Goal: Check status: Check status

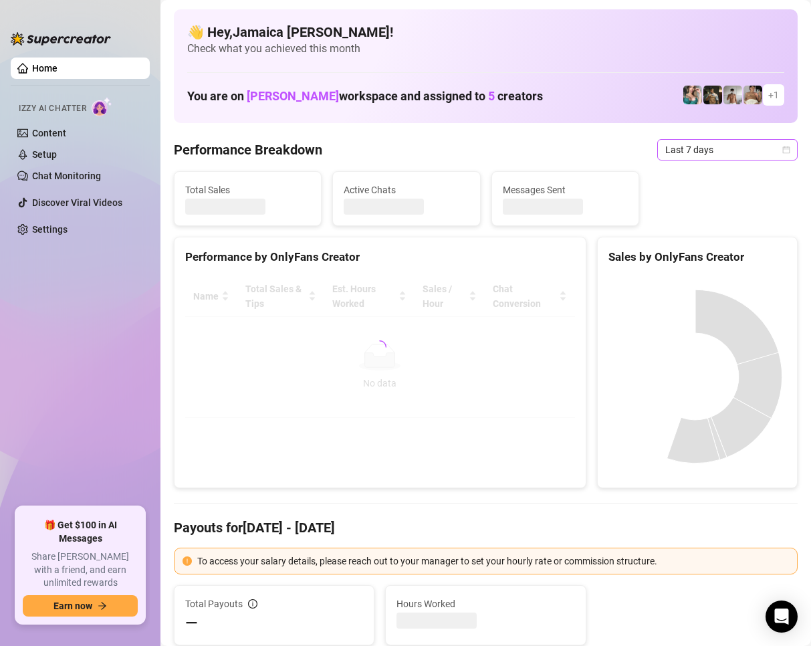
click at [677, 149] on span "Last 7 days" at bounding box center [727, 150] width 124 height 20
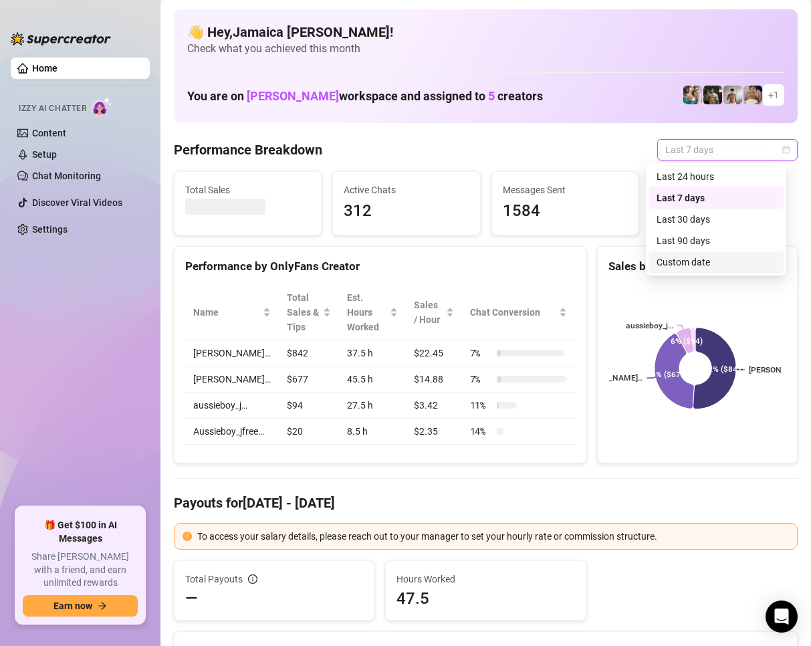
click at [692, 257] on div "Custom date" at bounding box center [715, 262] width 119 height 15
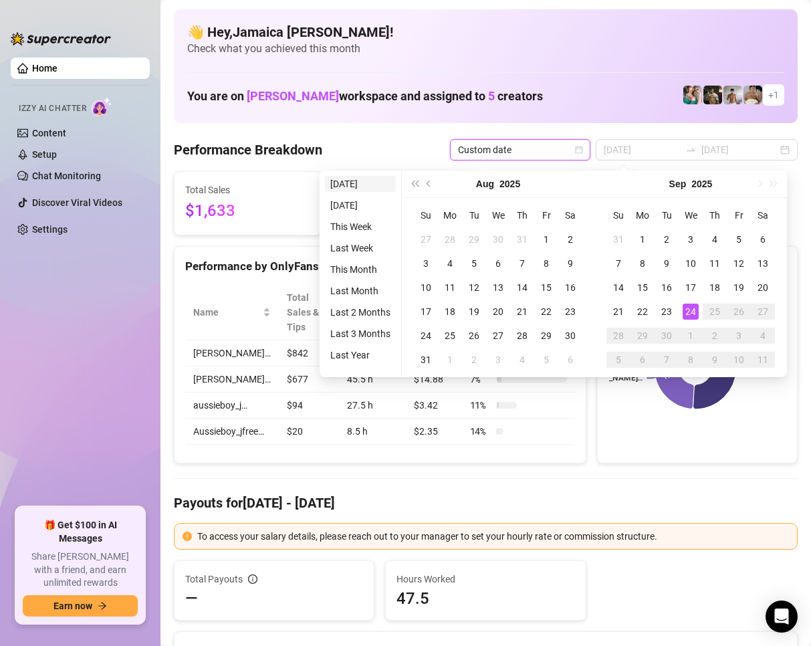
type input "[DATE]"
click at [354, 178] on li "[DATE]" at bounding box center [360, 184] width 71 height 16
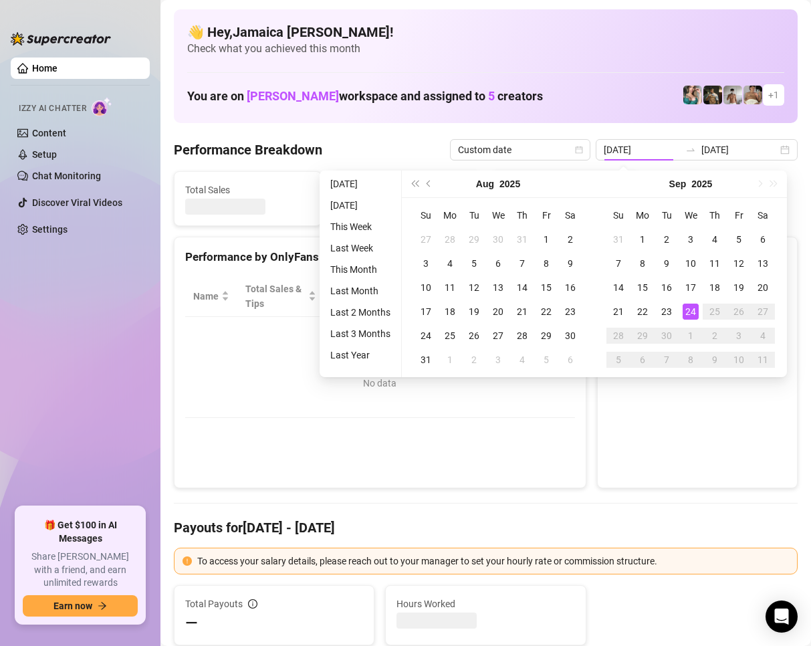
type input "[DATE]"
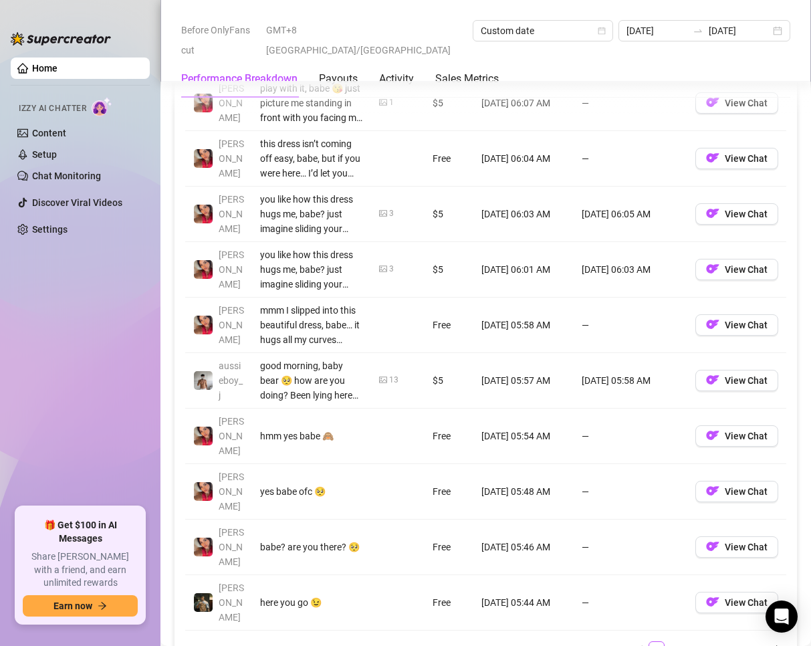
scroll to position [1671, 0]
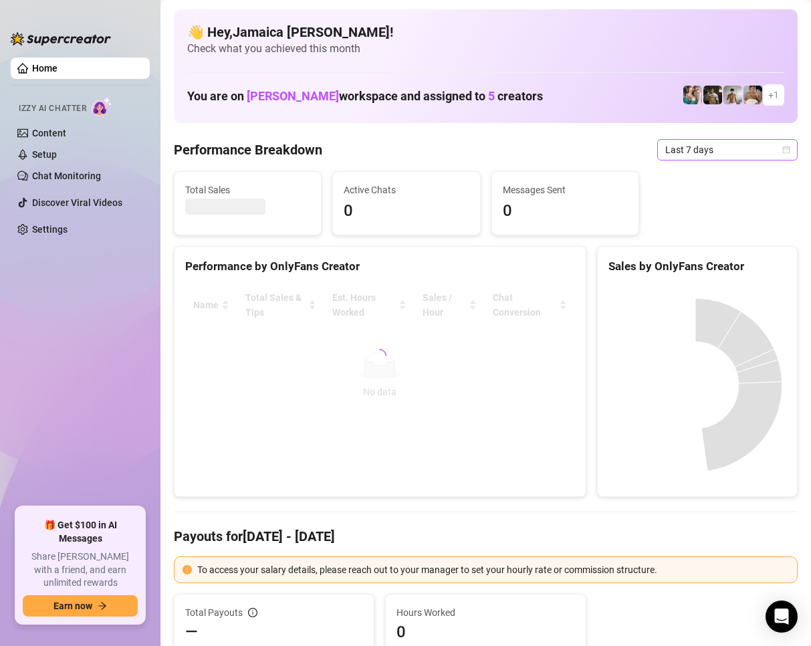
click at [676, 156] on span "Last 7 days" at bounding box center [727, 150] width 124 height 20
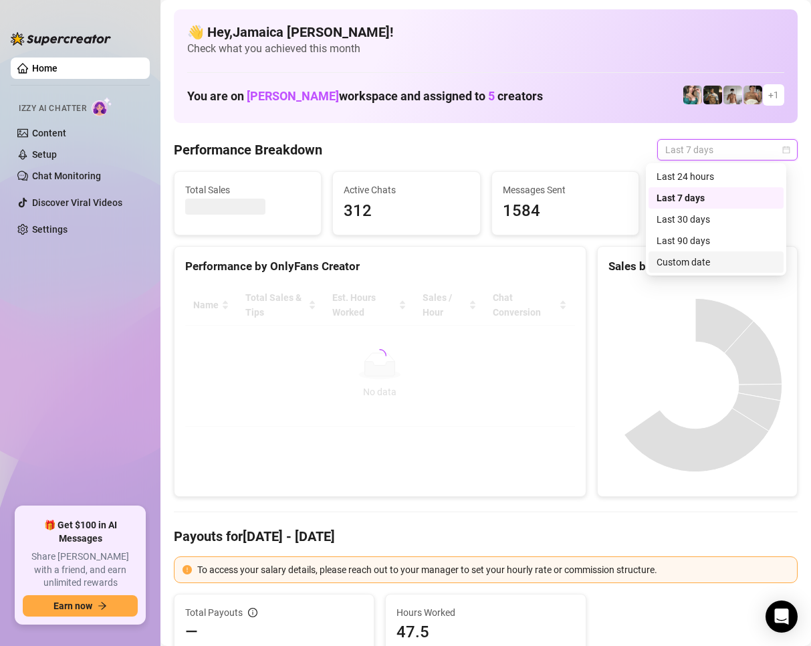
click at [670, 265] on div "Custom date" at bounding box center [715, 262] width 119 height 15
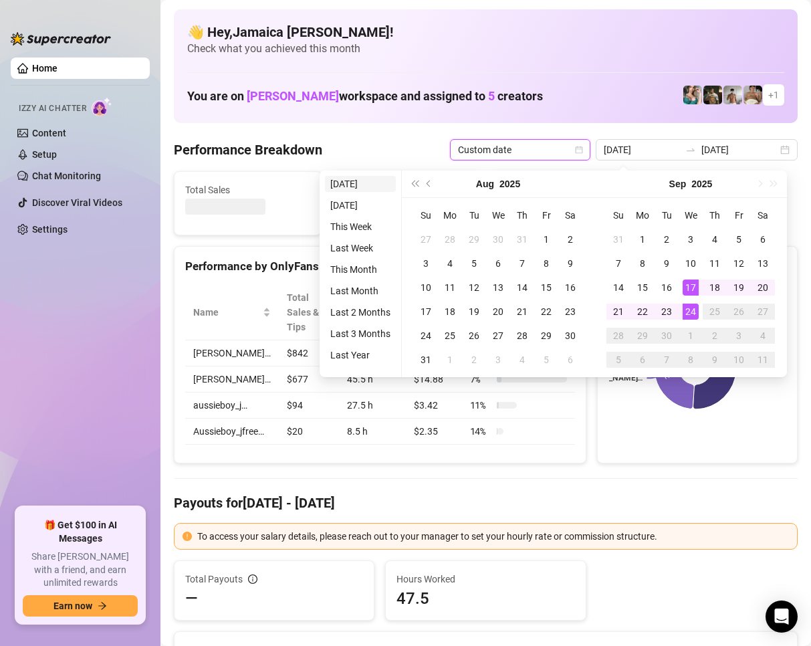
type input "[DATE]"
click at [362, 182] on li "[DATE]" at bounding box center [360, 184] width 71 height 16
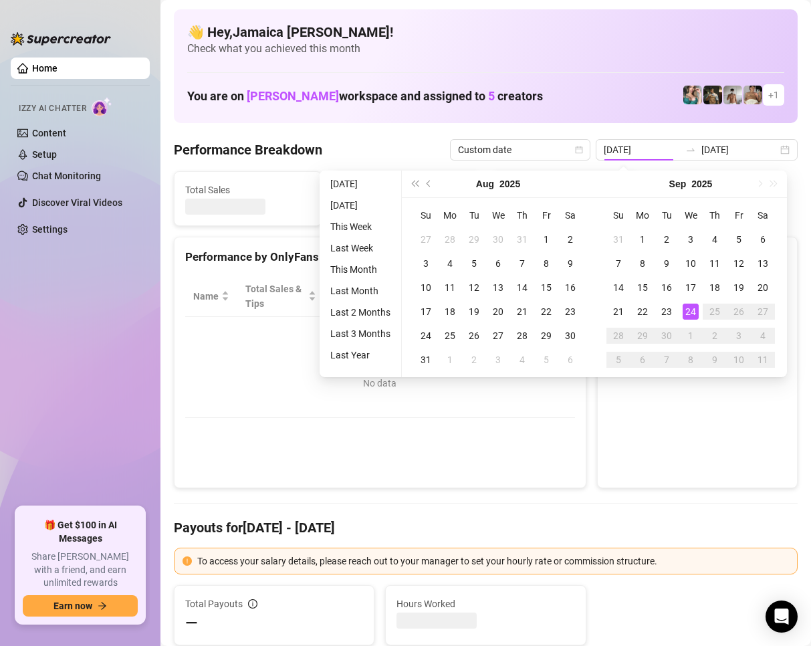
type input "[DATE]"
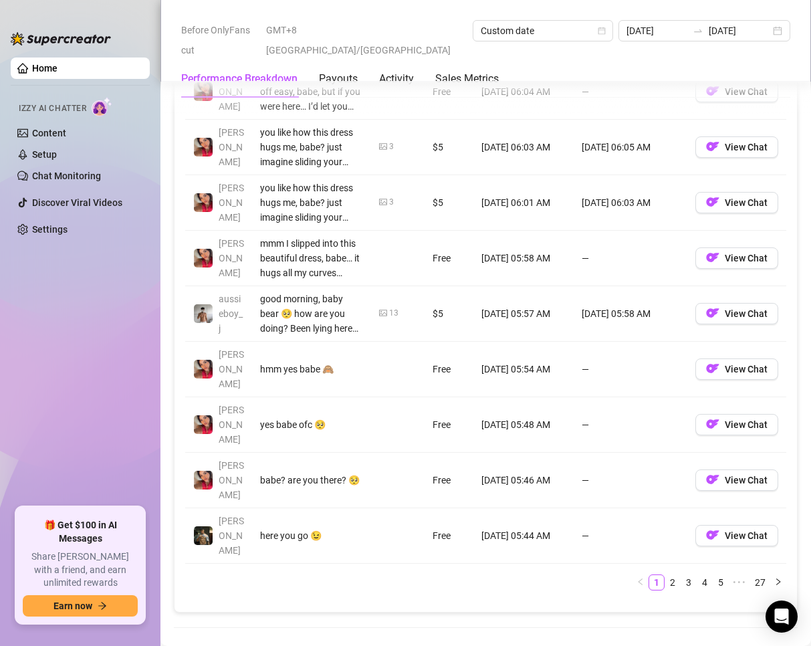
scroll to position [1671, 0]
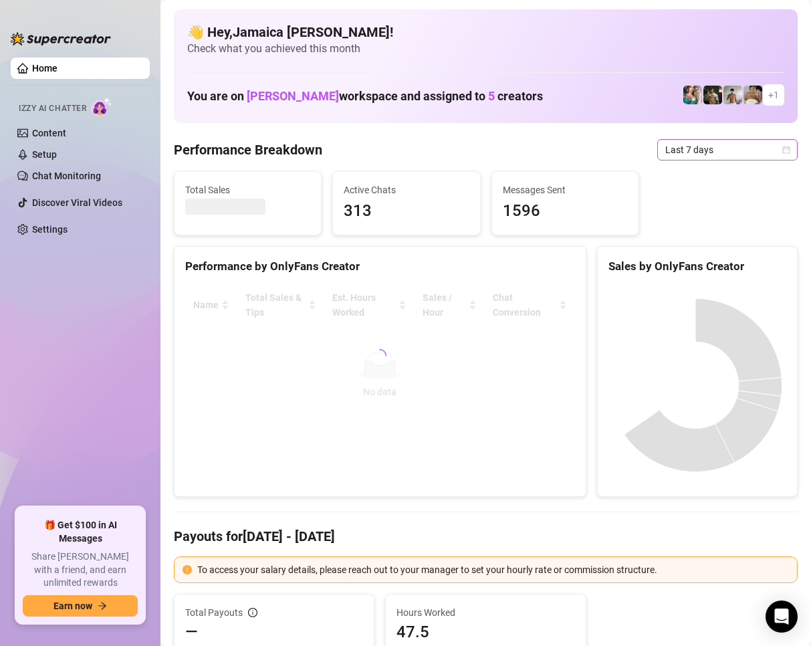
click at [665, 145] on span "Last 7 days" at bounding box center [727, 150] width 124 height 20
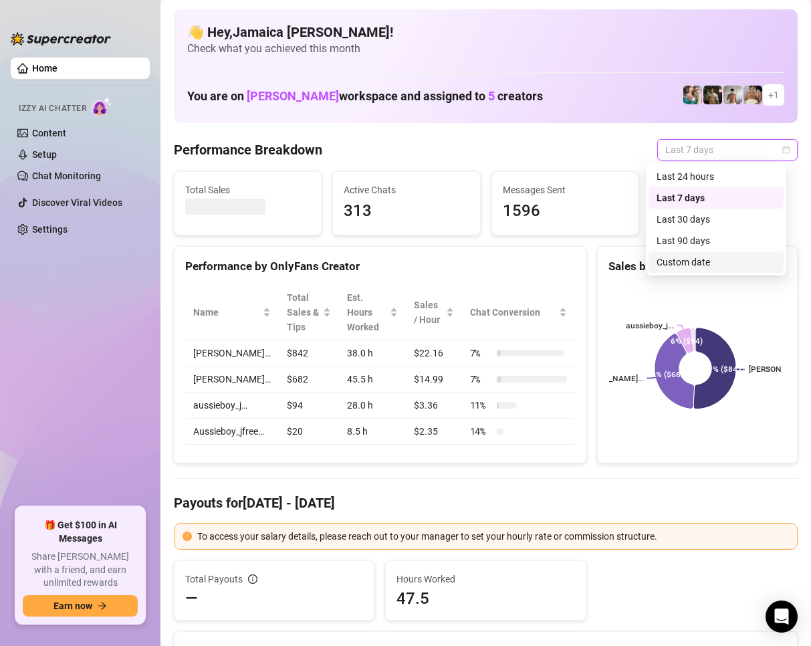
click at [662, 257] on div "Custom date" at bounding box center [715, 262] width 119 height 15
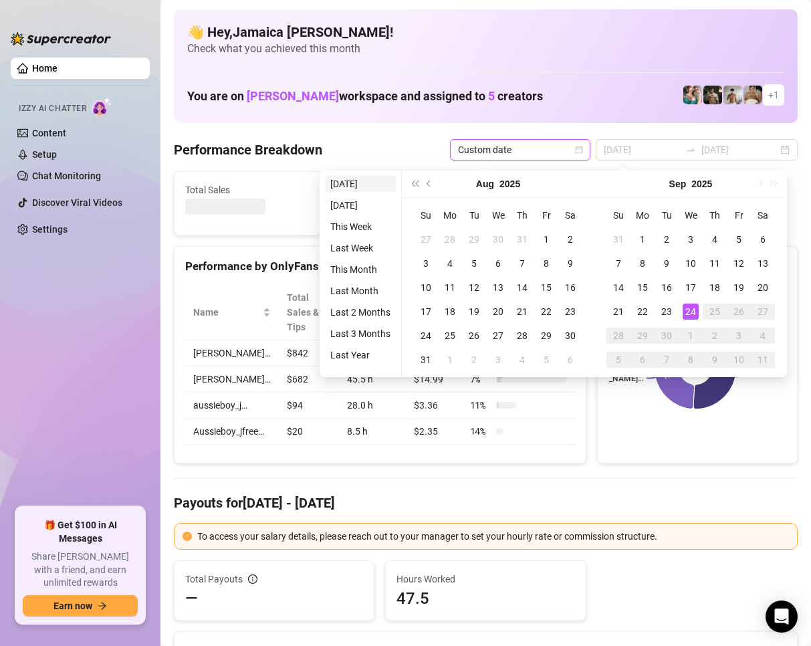
type input "[DATE]"
click at [360, 187] on li "[DATE]" at bounding box center [360, 184] width 71 height 16
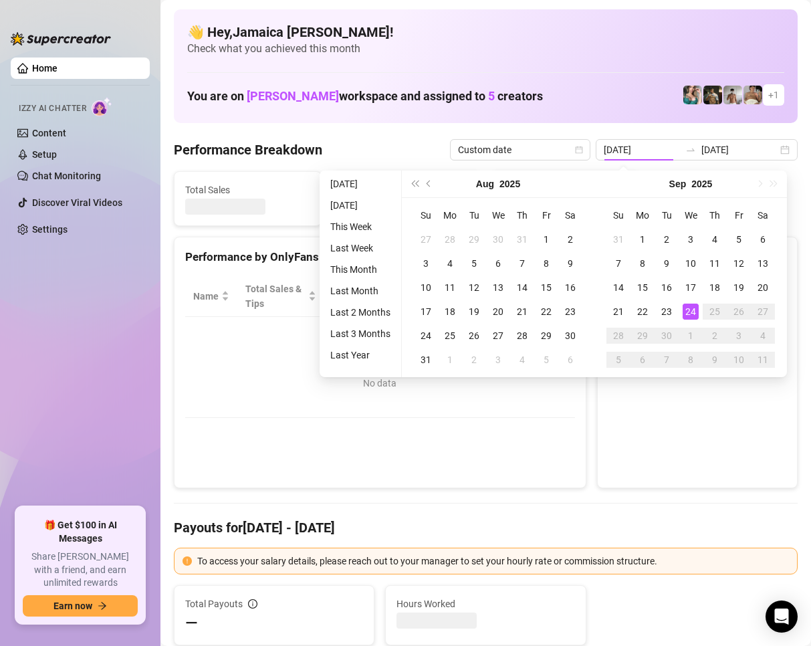
type input "[DATE]"
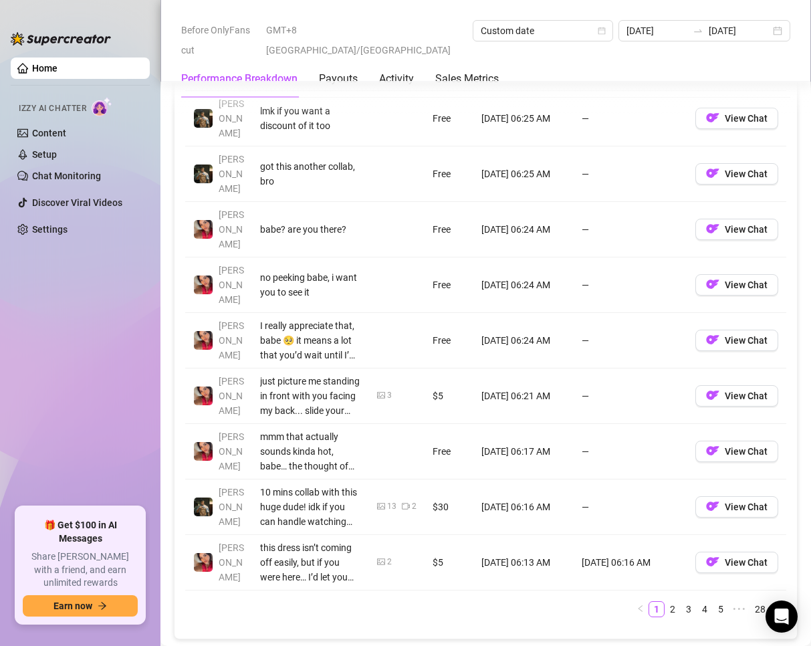
scroll to position [976, 0]
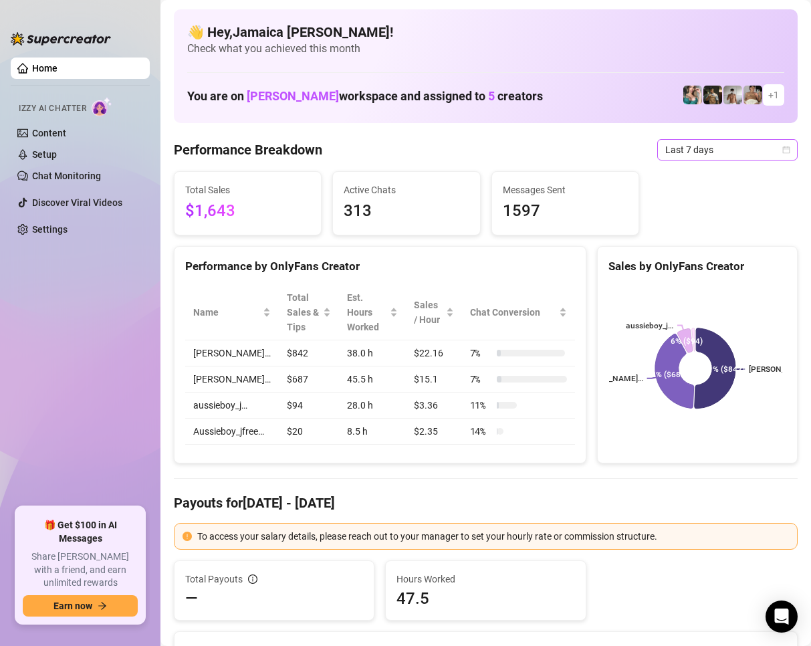
click at [670, 142] on span "Last 7 days" at bounding box center [727, 150] width 124 height 20
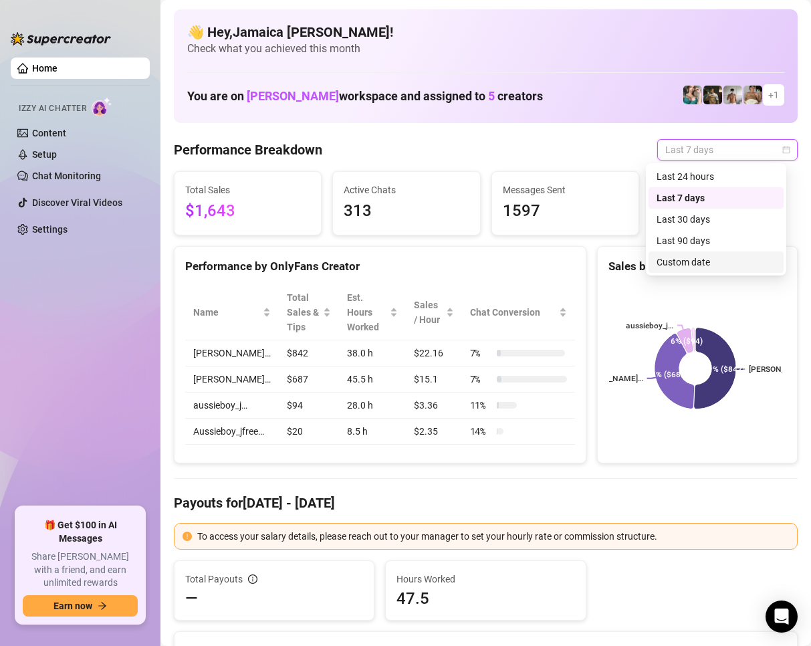
click at [682, 254] on div "Custom date" at bounding box center [715, 261] width 135 height 21
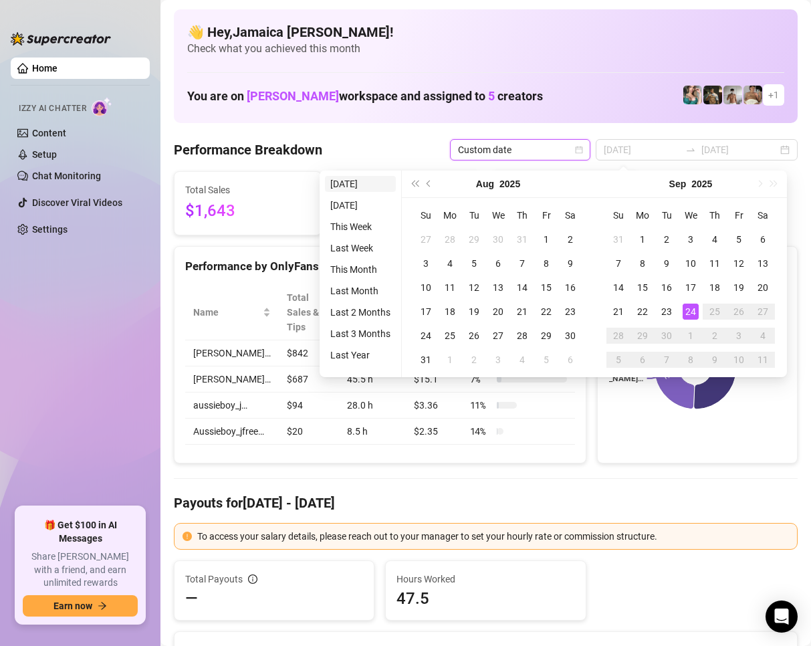
type input "[DATE]"
drag, startPoint x: 356, startPoint y: 182, endPoint x: 352, endPoint y: 219, distance: 36.9
click at [356, 182] on li "[DATE]" at bounding box center [360, 184] width 71 height 16
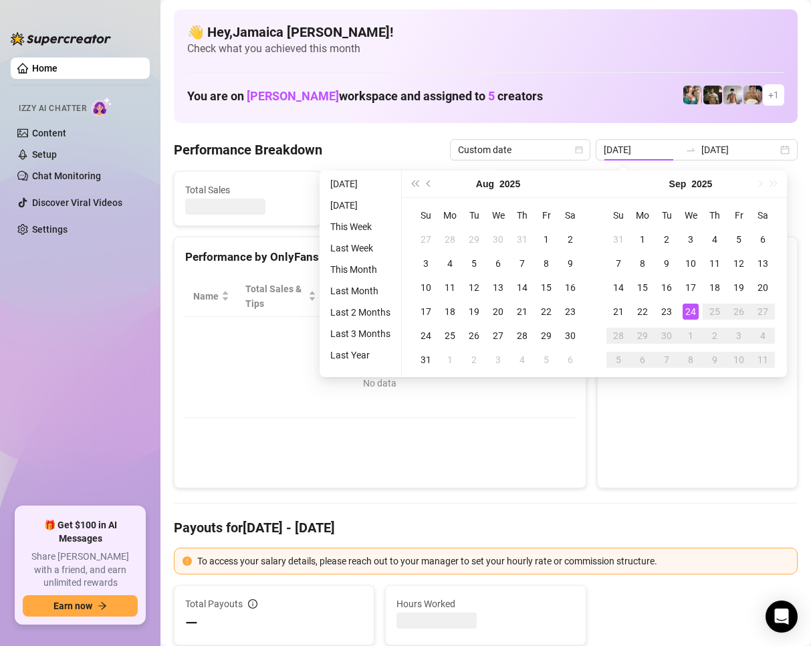
type input "[DATE]"
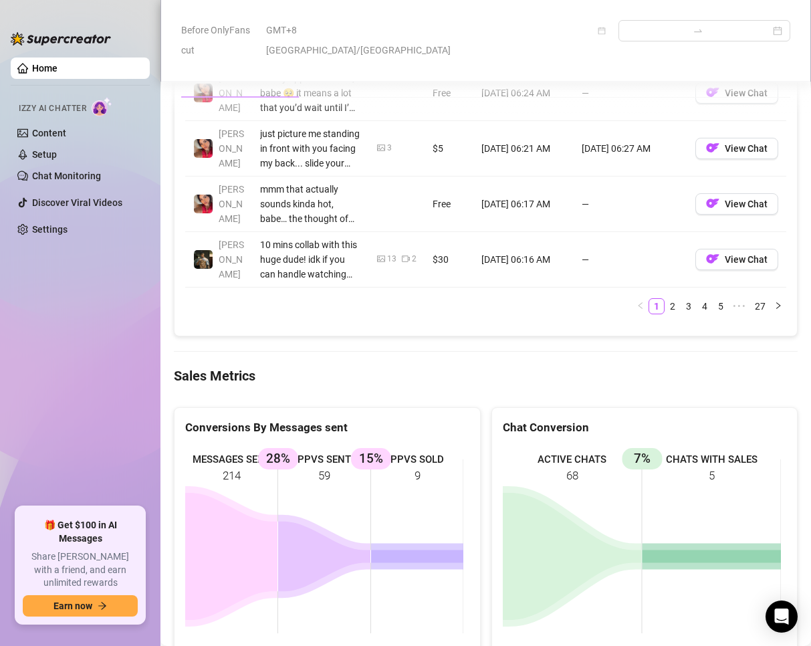
scroll to position [1546, 0]
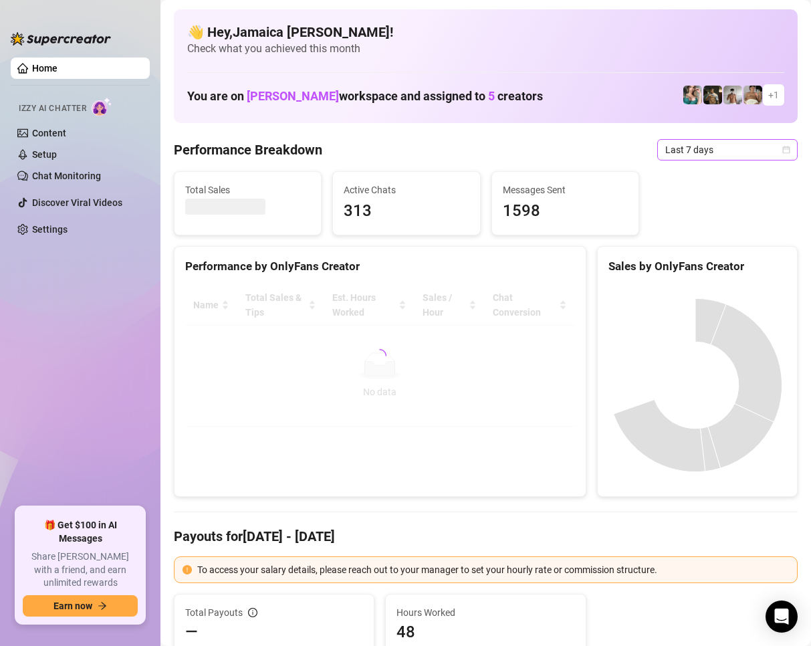
click at [665, 149] on span "Last 7 days" at bounding box center [727, 150] width 124 height 20
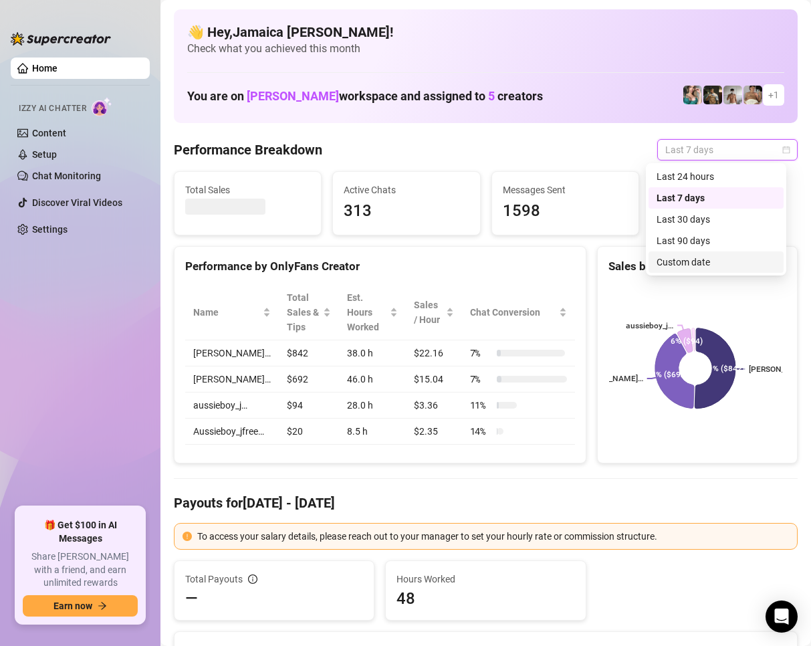
click at [660, 267] on div "Custom date" at bounding box center [715, 262] width 119 height 15
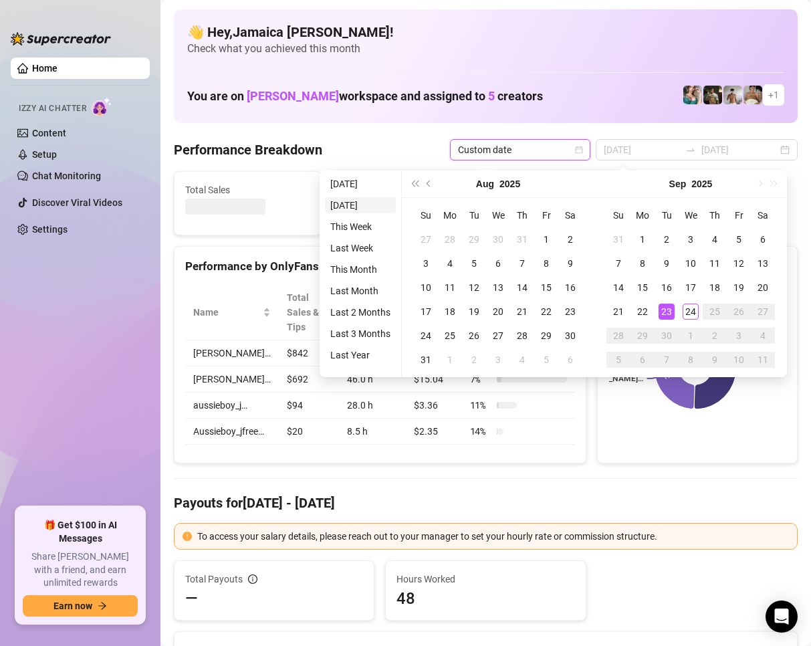
type input "[DATE]"
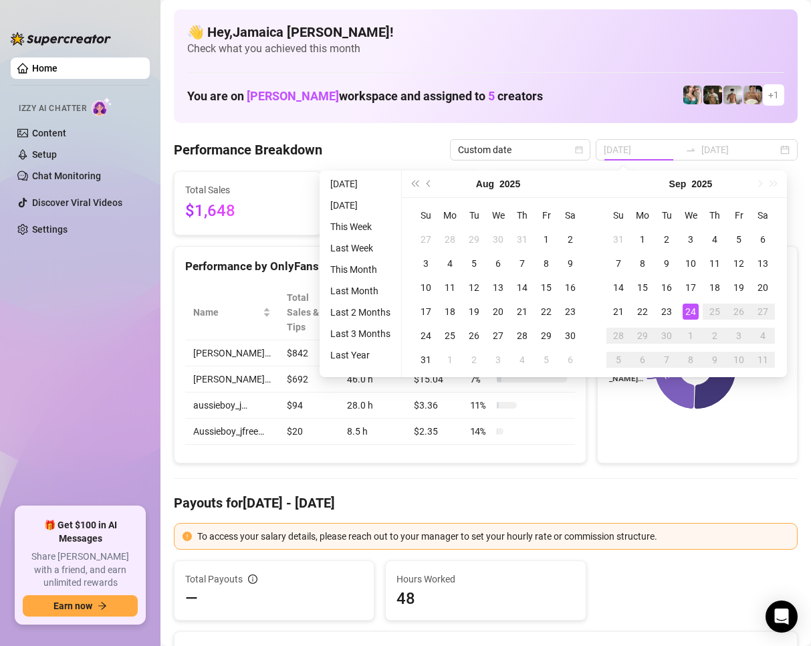
click at [346, 190] on li "[DATE]" at bounding box center [360, 184] width 71 height 16
type input "[DATE]"
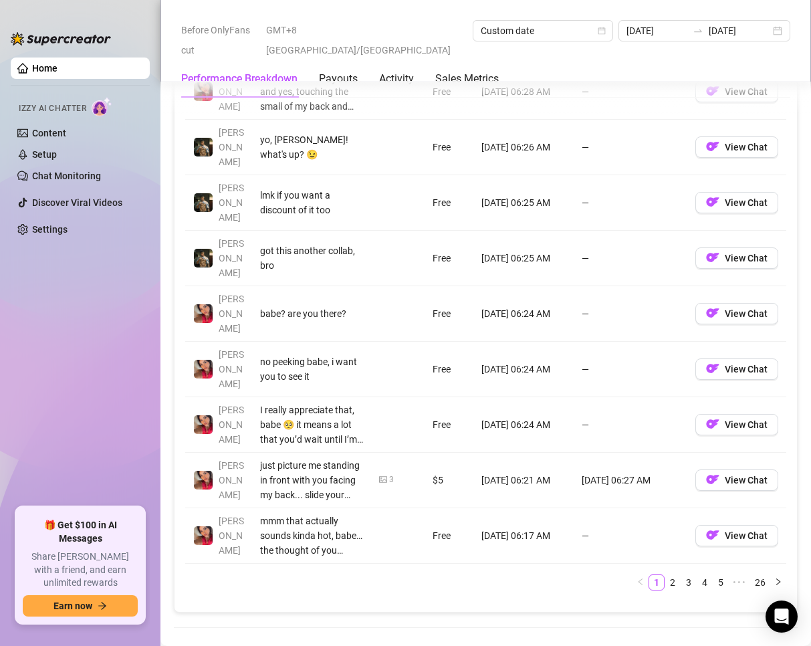
scroll to position [1671, 0]
